Goal: Find specific page/section: Find specific page/section

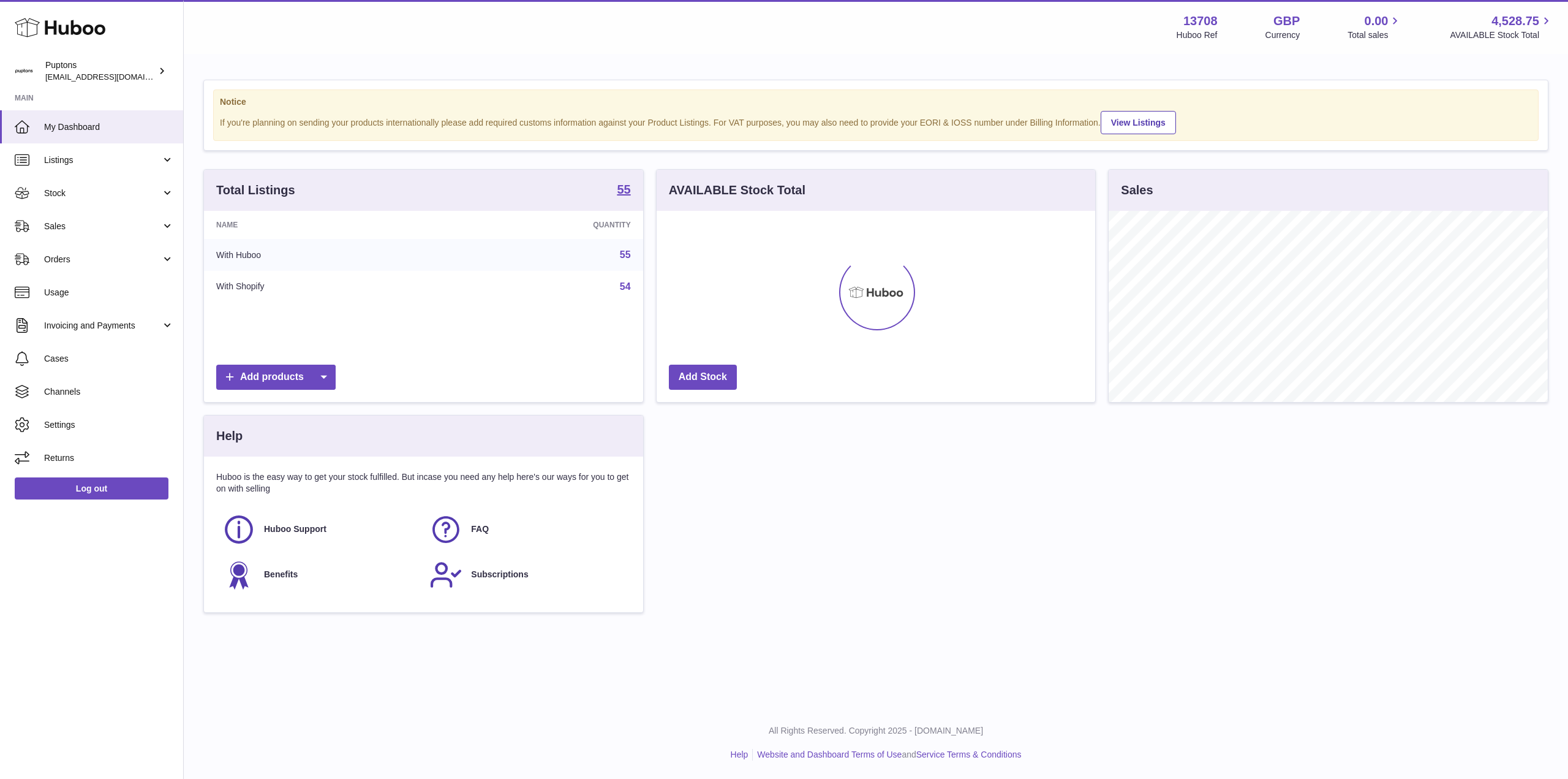
scroll to position [191, 439]
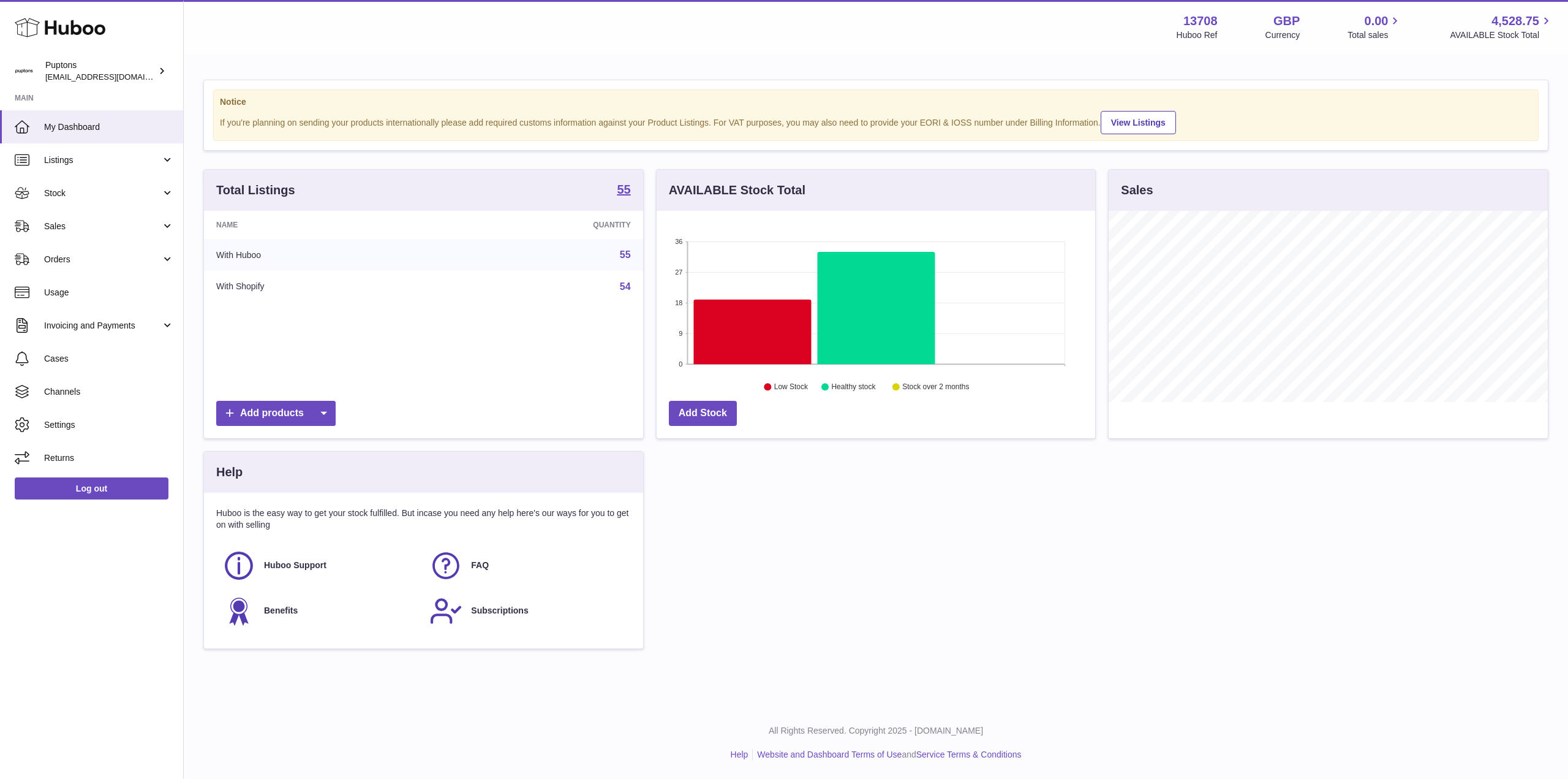
click at [71, 230] on span "Sales" at bounding box center [103, 227] width 117 height 12
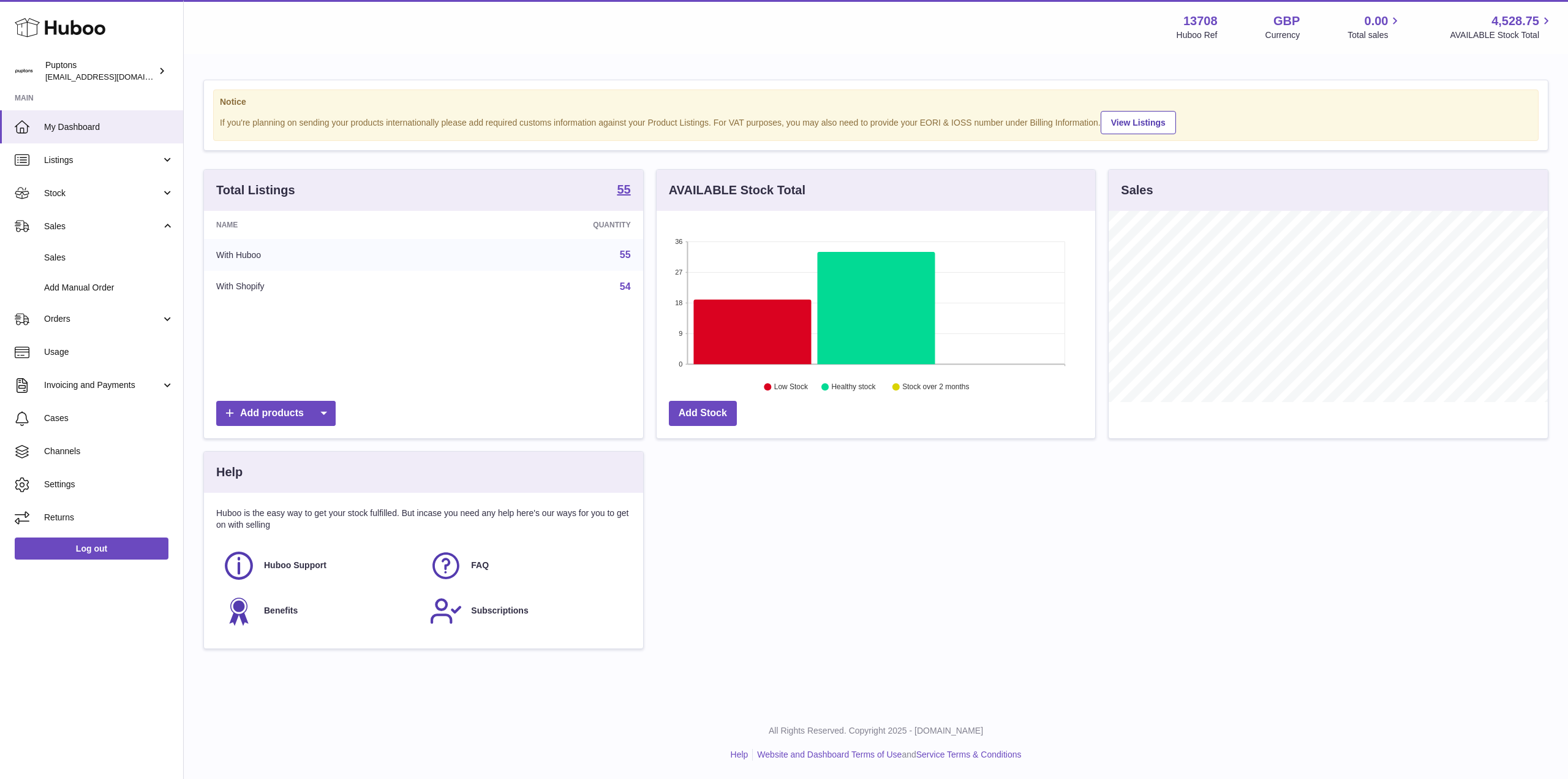
click at [84, 262] on span "Sales" at bounding box center [109, 258] width 130 height 12
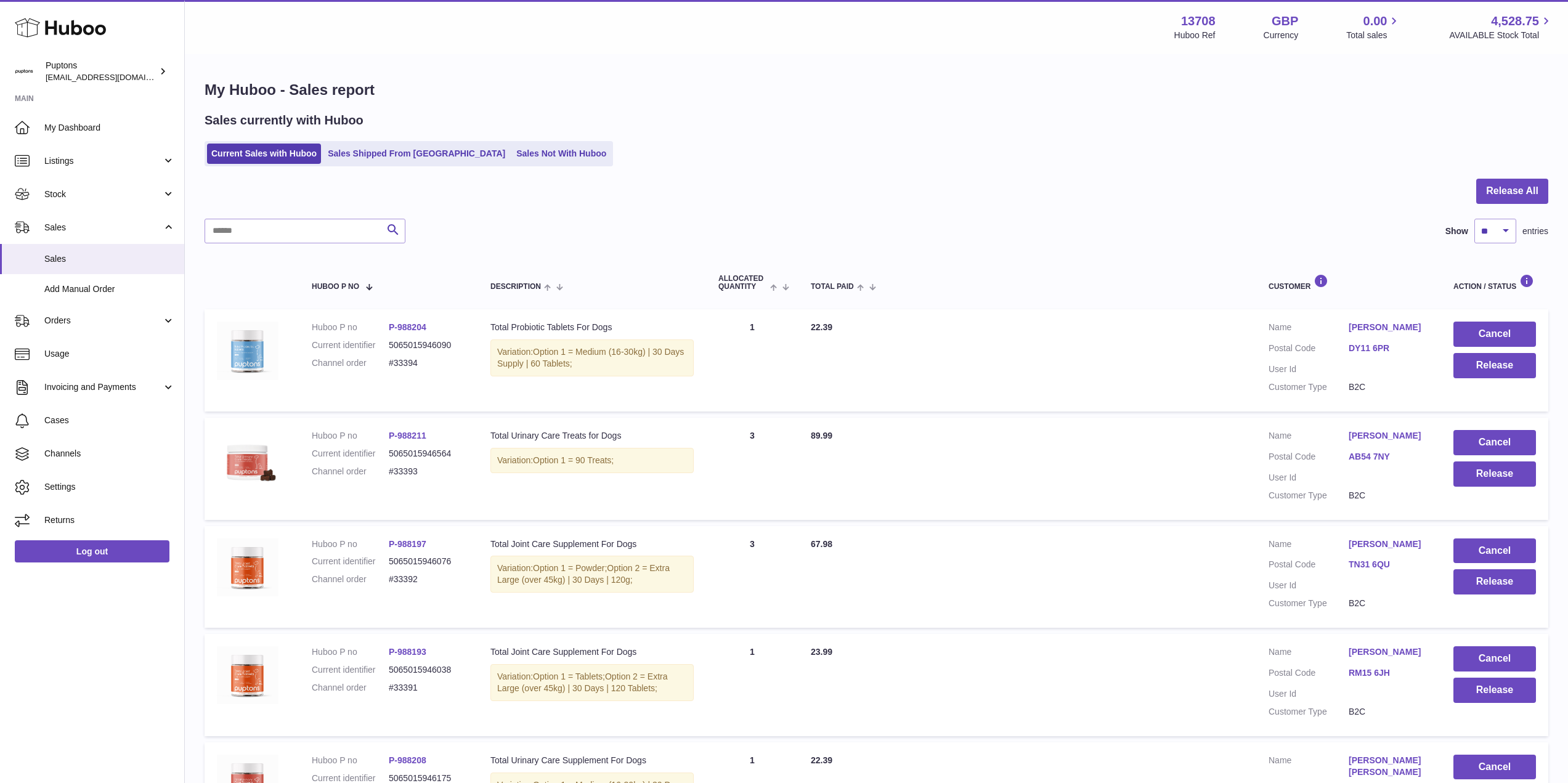
click at [512, 162] on link "Sales Not With Huboo" at bounding box center [561, 153] width 99 height 20
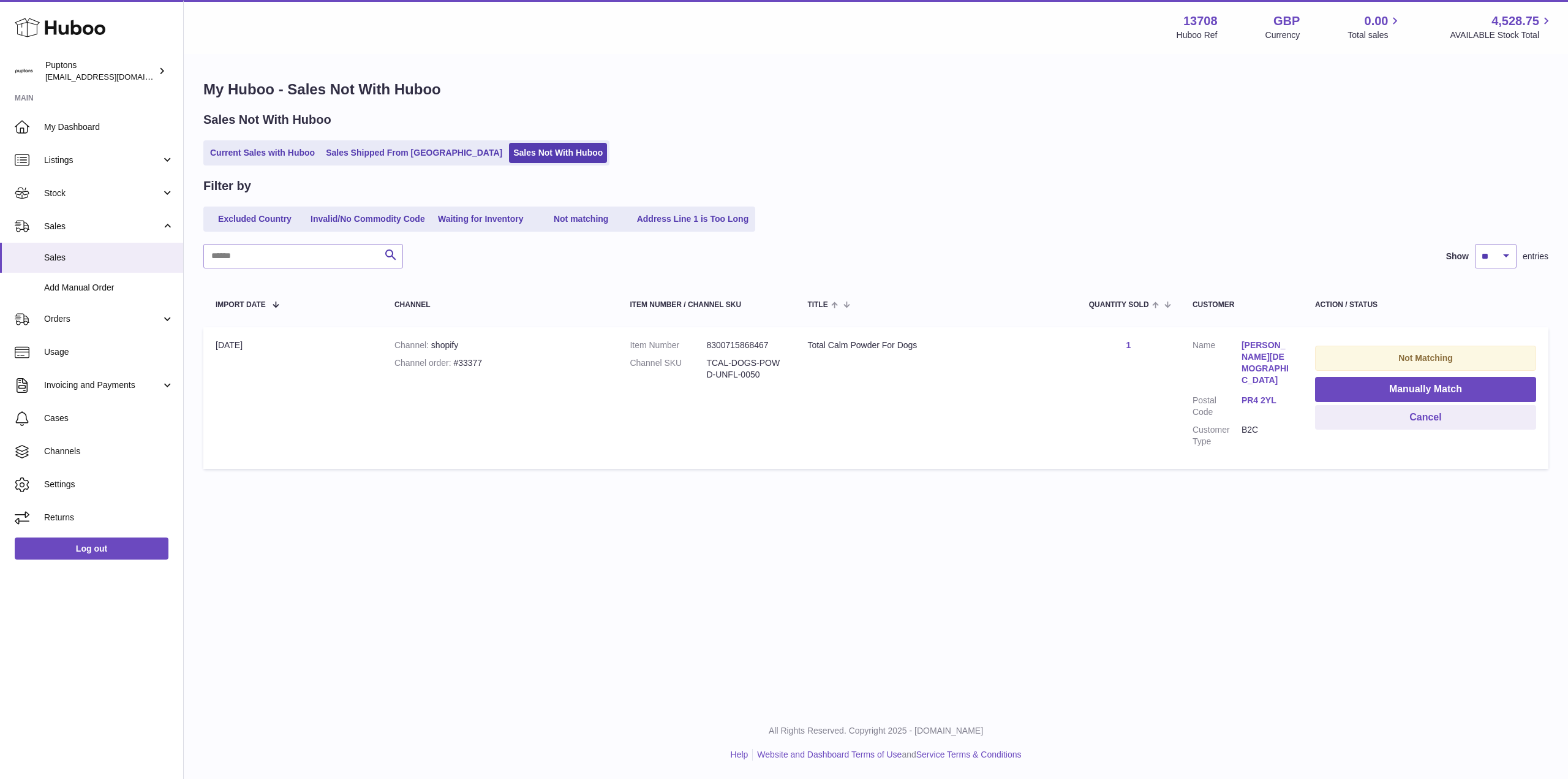
click at [267, 147] on link "Current Sales with Huboo" at bounding box center [262, 153] width 114 height 20
